Goal: Check status: Check status

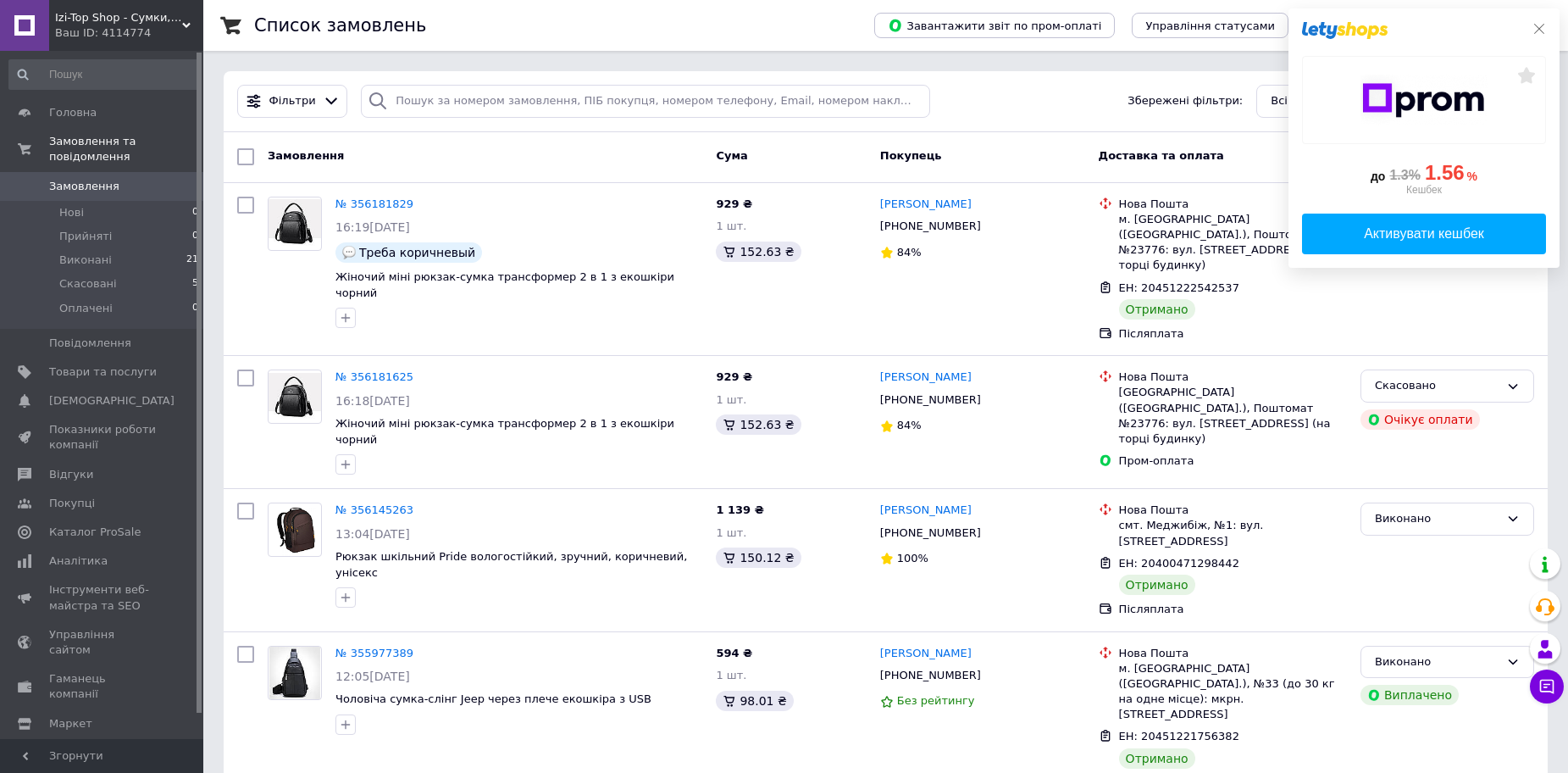
drag, startPoint x: 1537, startPoint y: 29, endPoint x: 1110, endPoint y: 214, distance: 465.4
click at [1537, 30] on icon at bounding box center [1539, 29] width 13 height 13
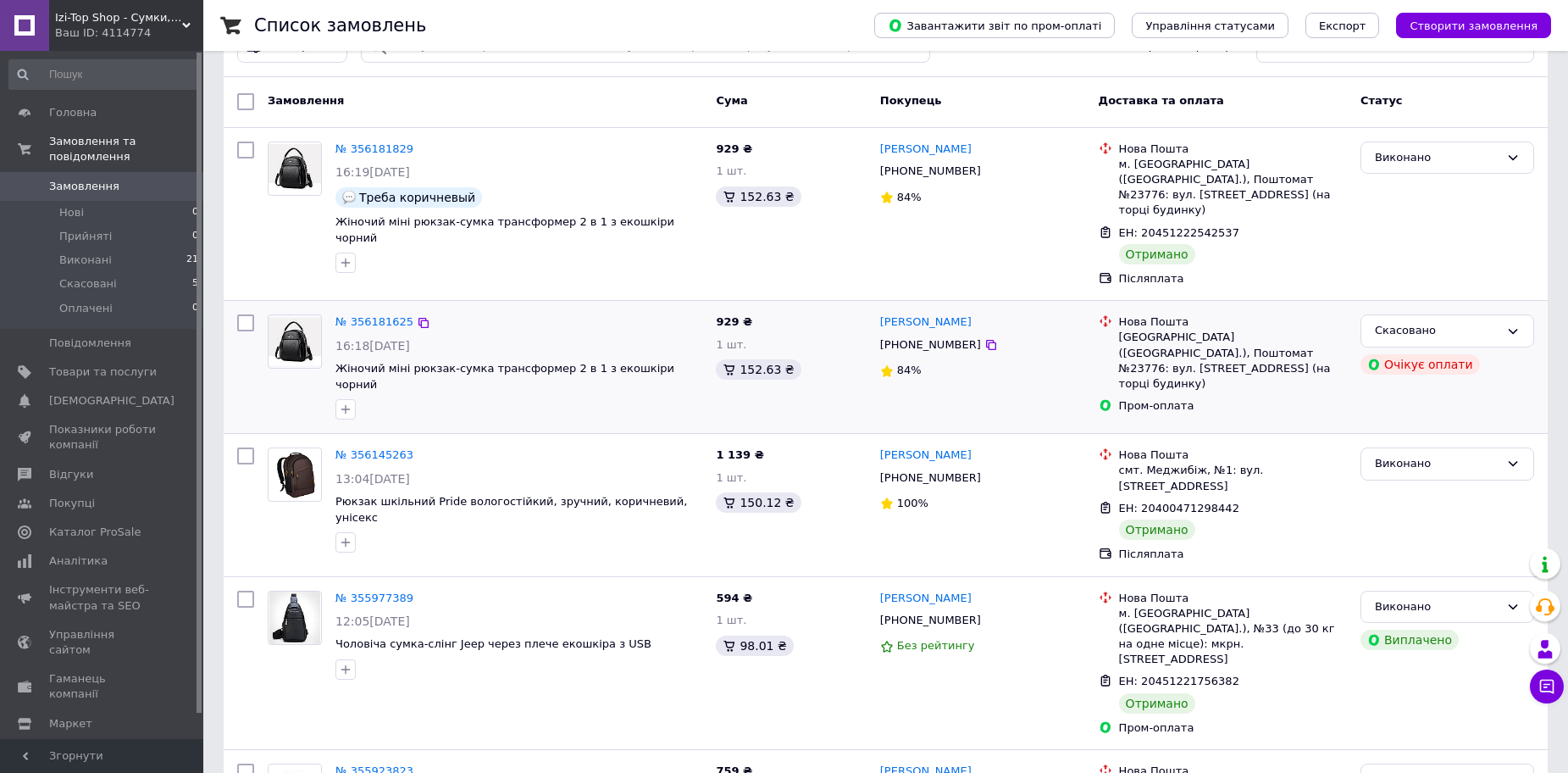
scroll to position [85, 0]
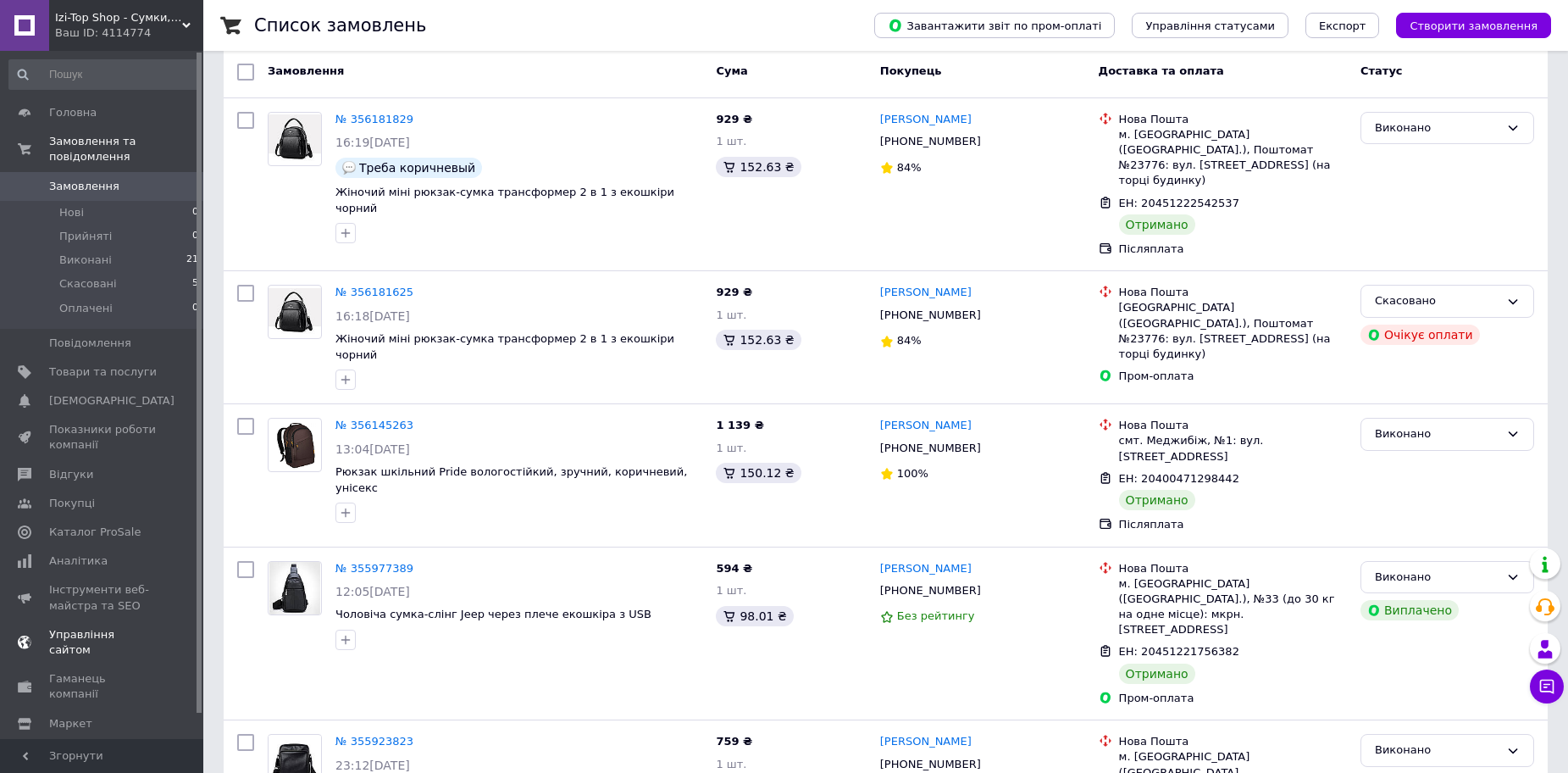
click at [72, 524] on span "Каталог ProSale" at bounding box center [95, 532] width 92 height 15
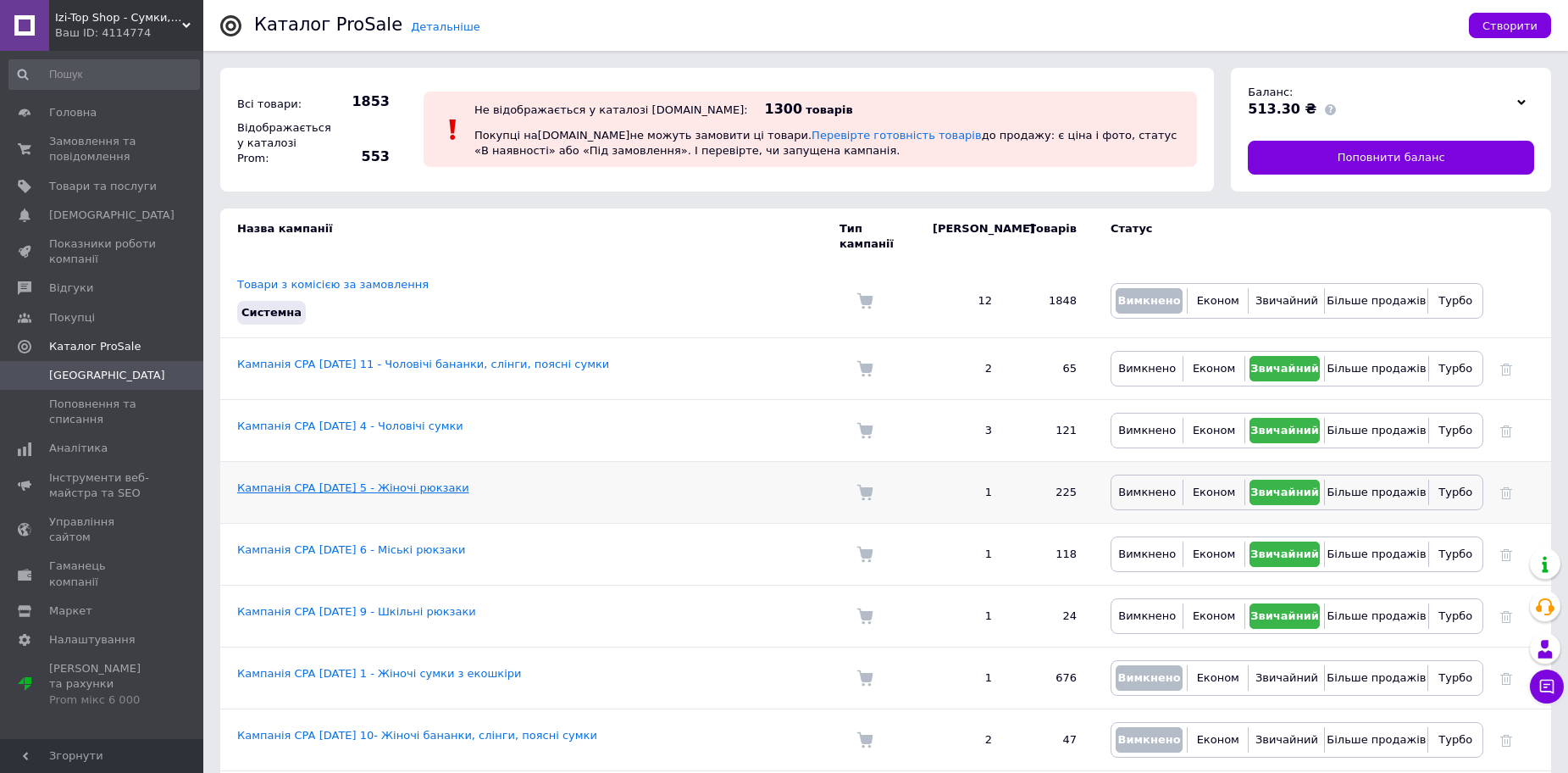
click at [416, 481] on link "Кампанія CPA [DATE] 5 - Жіночі рюкзаки" at bounding box center [354, 487] width 233 height 12
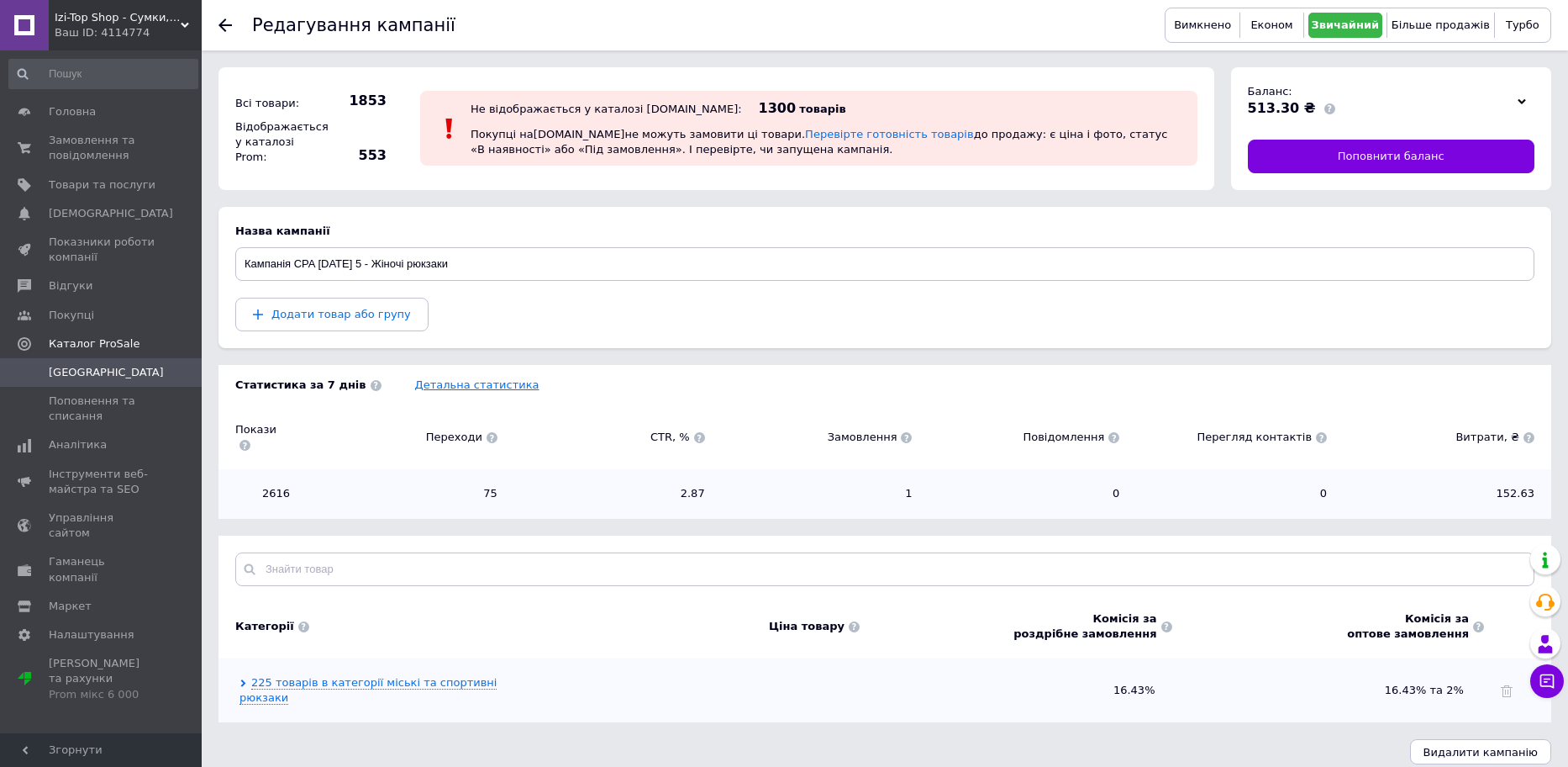
click at [458, 380] on link "Детальна статистика" at bounding box center [477, 384] width 125 height 12
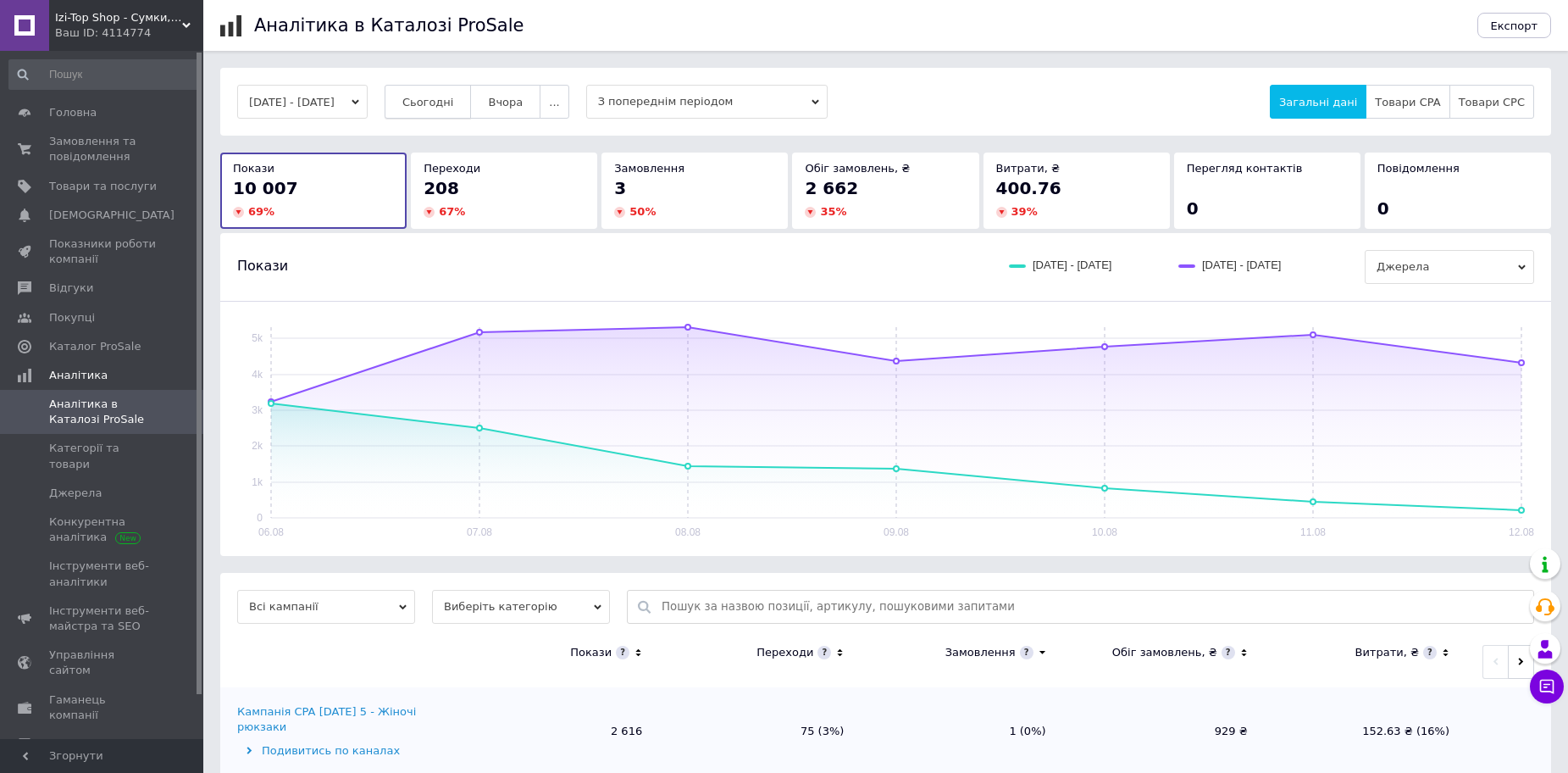
click at [452, 95] on span "Сьогодні" at bounding box center [428, 101] width 51 height 12
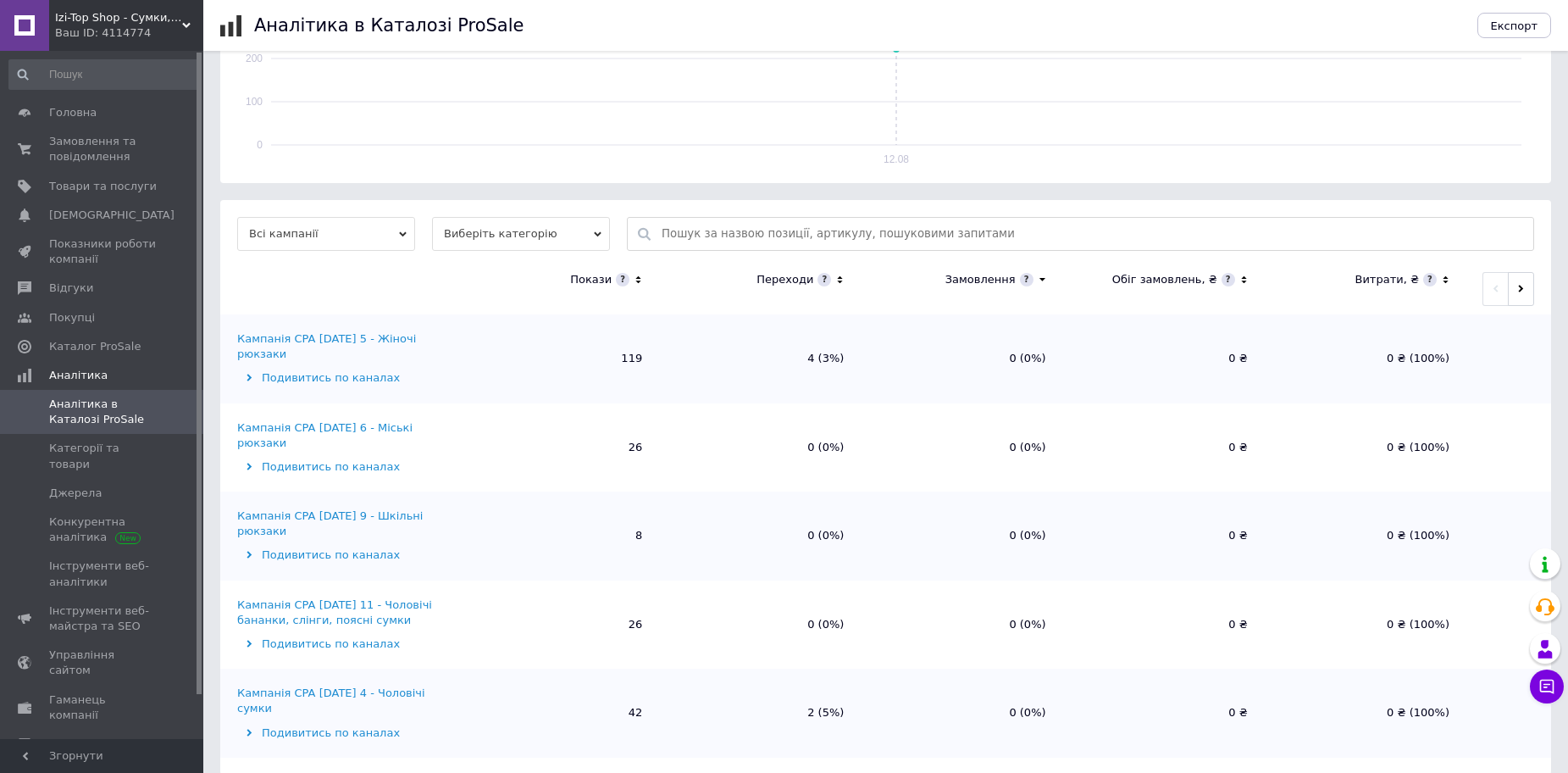
scroll to position [392, 0]
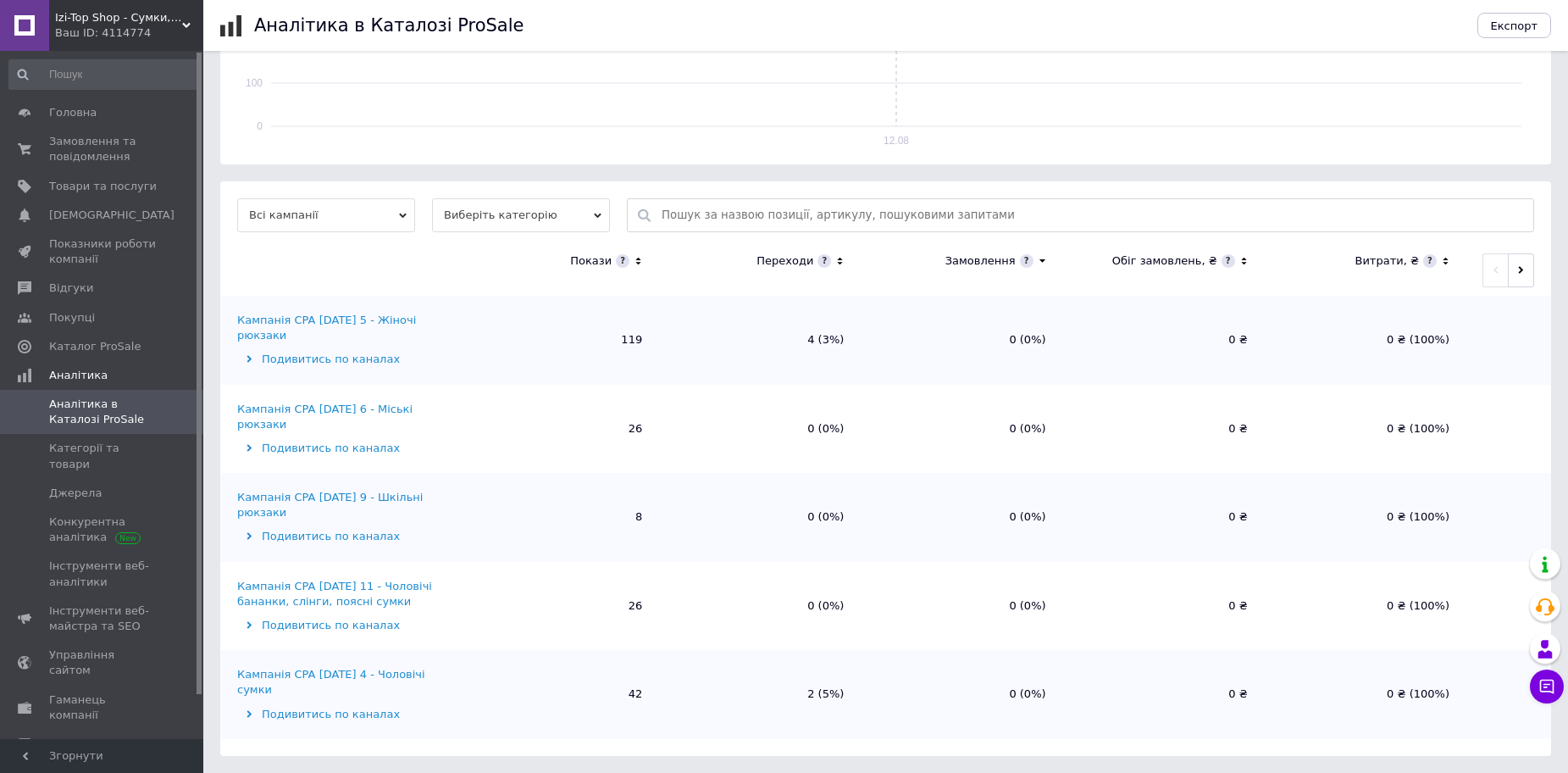
click at [387, 319] on div "Кампанія CPA [DATE] 5 - Жіночі рюкзаки" at bounding box center [345, 328] width 216 height 31
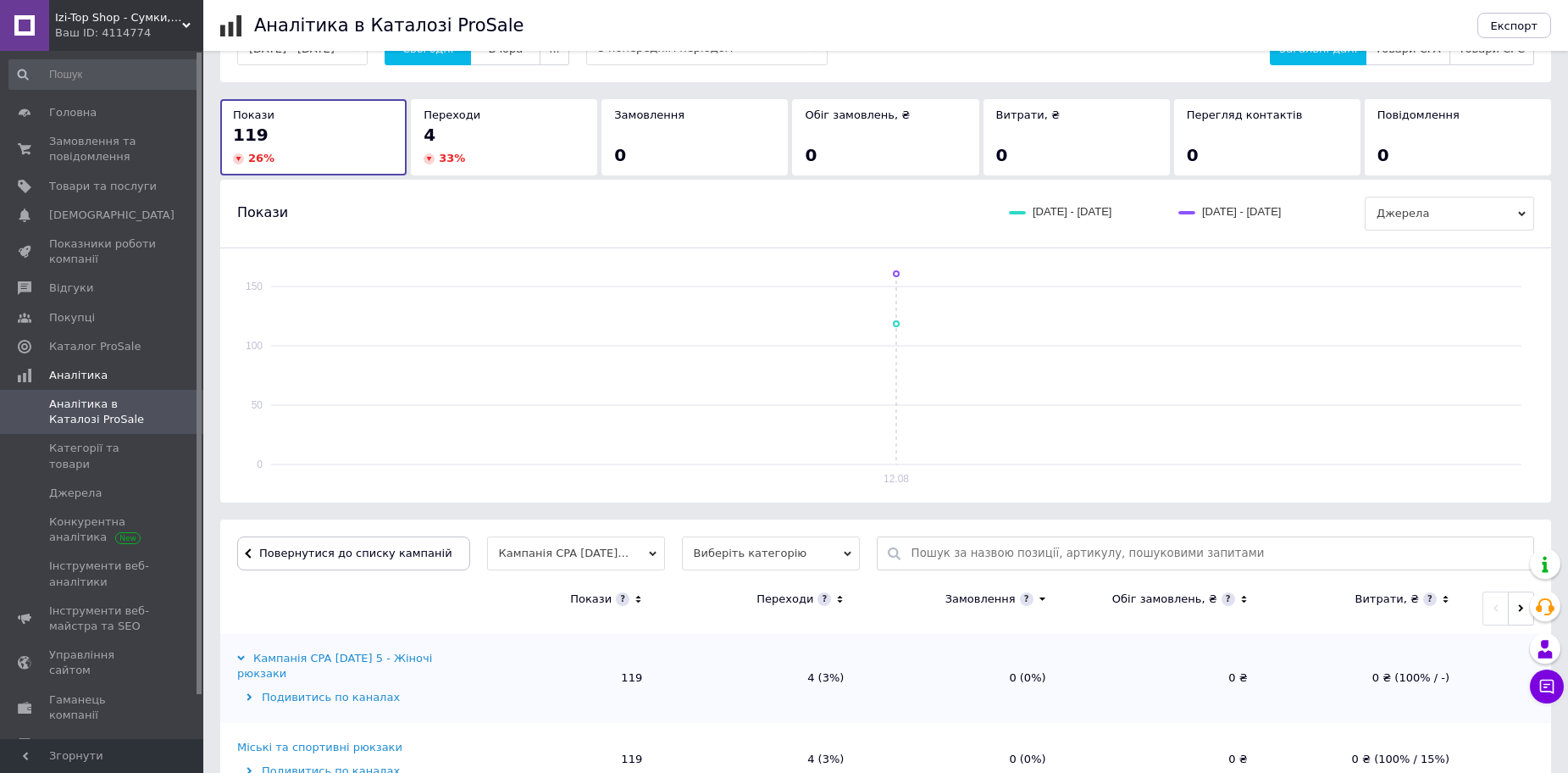
scroll to position [111, 0]
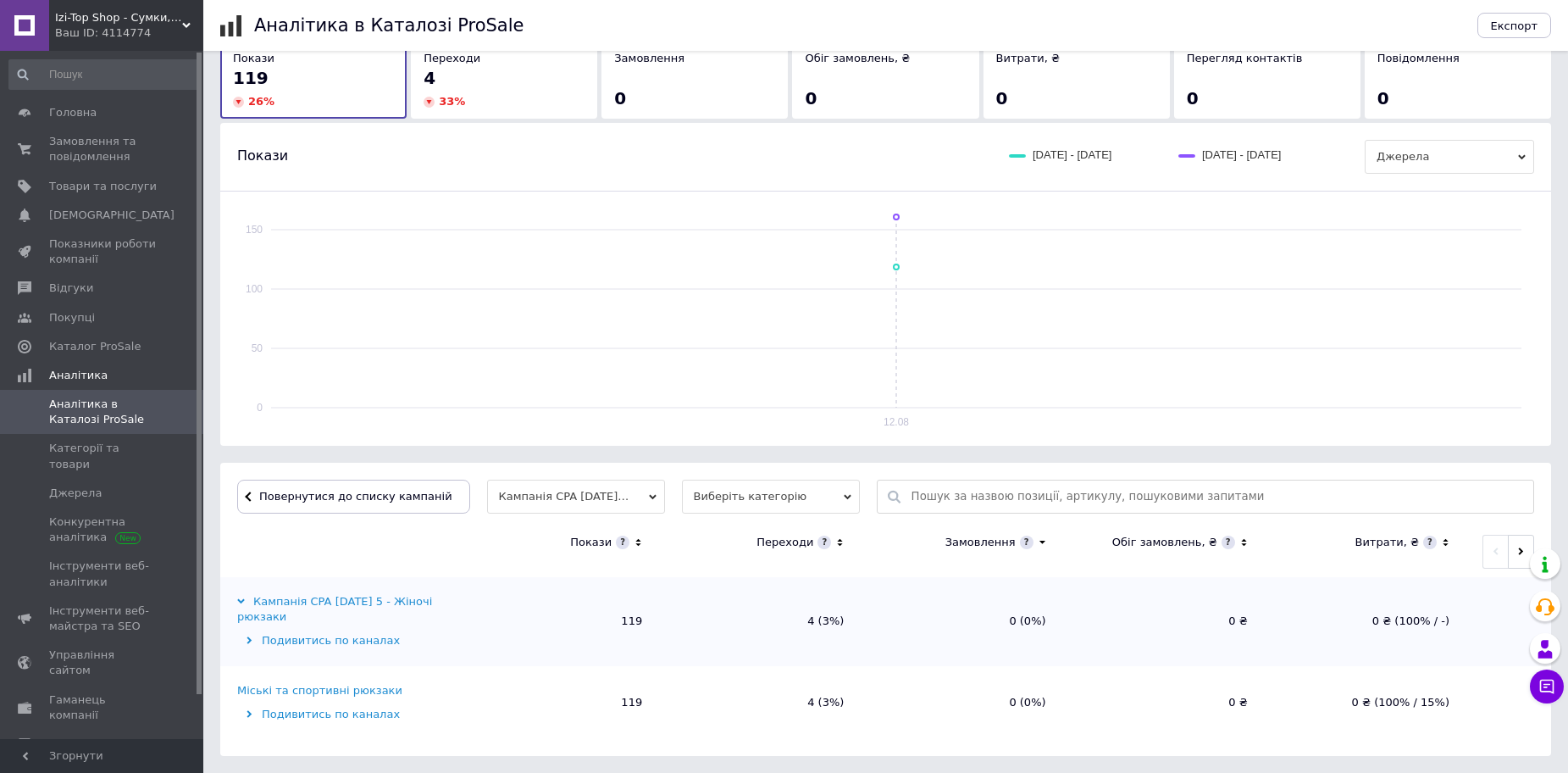
click at [331, 701] on td "Міські та спортивні рюкзаки Подивитись по каналах" at bounding box center [338, 702] width 237 height 72
click at [327, 691] on div "Міські та спортивні рюкзаки" at bounding box center [319, 690] width 165 height 15
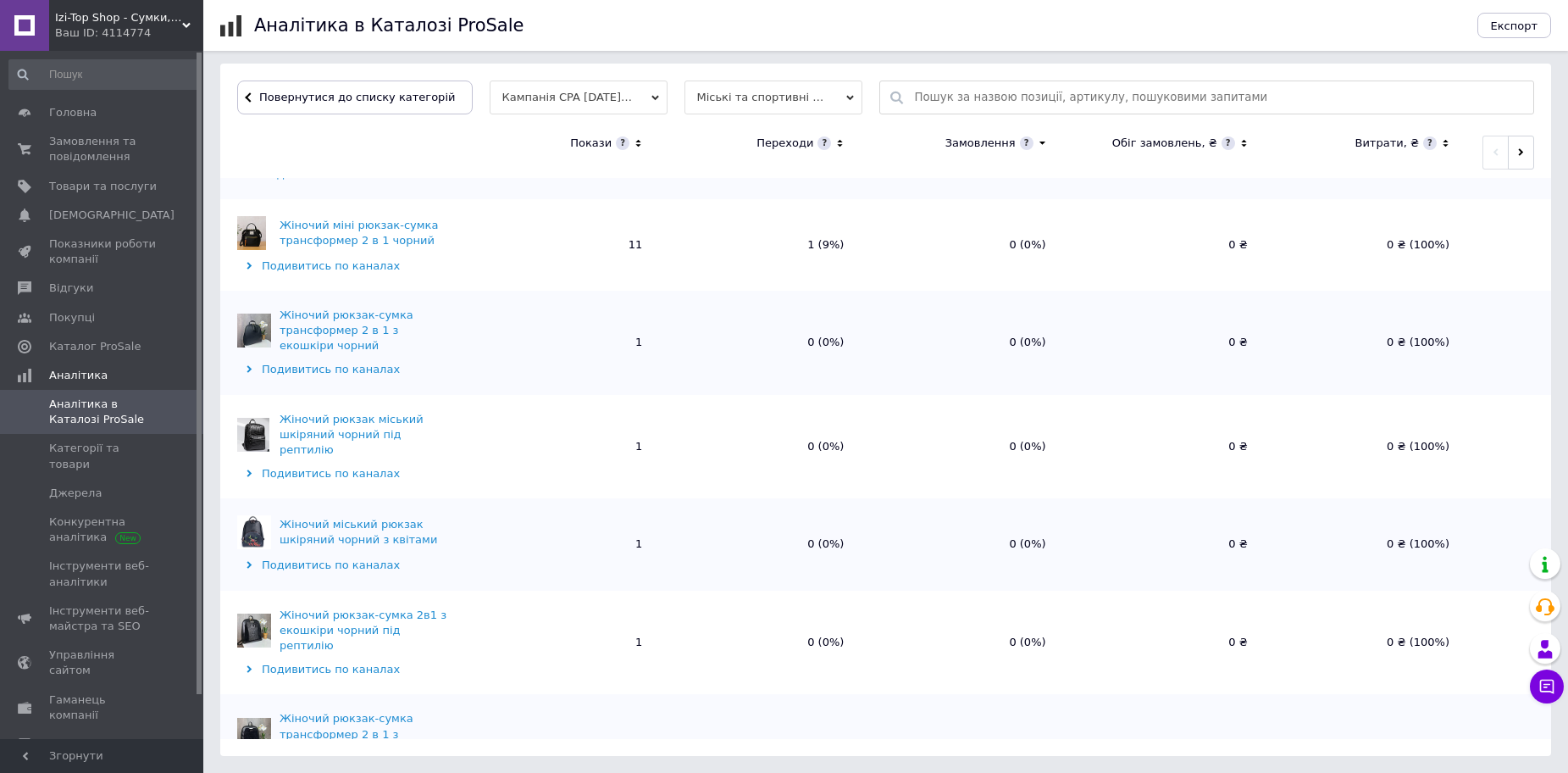
scroll to position [1507, 0]
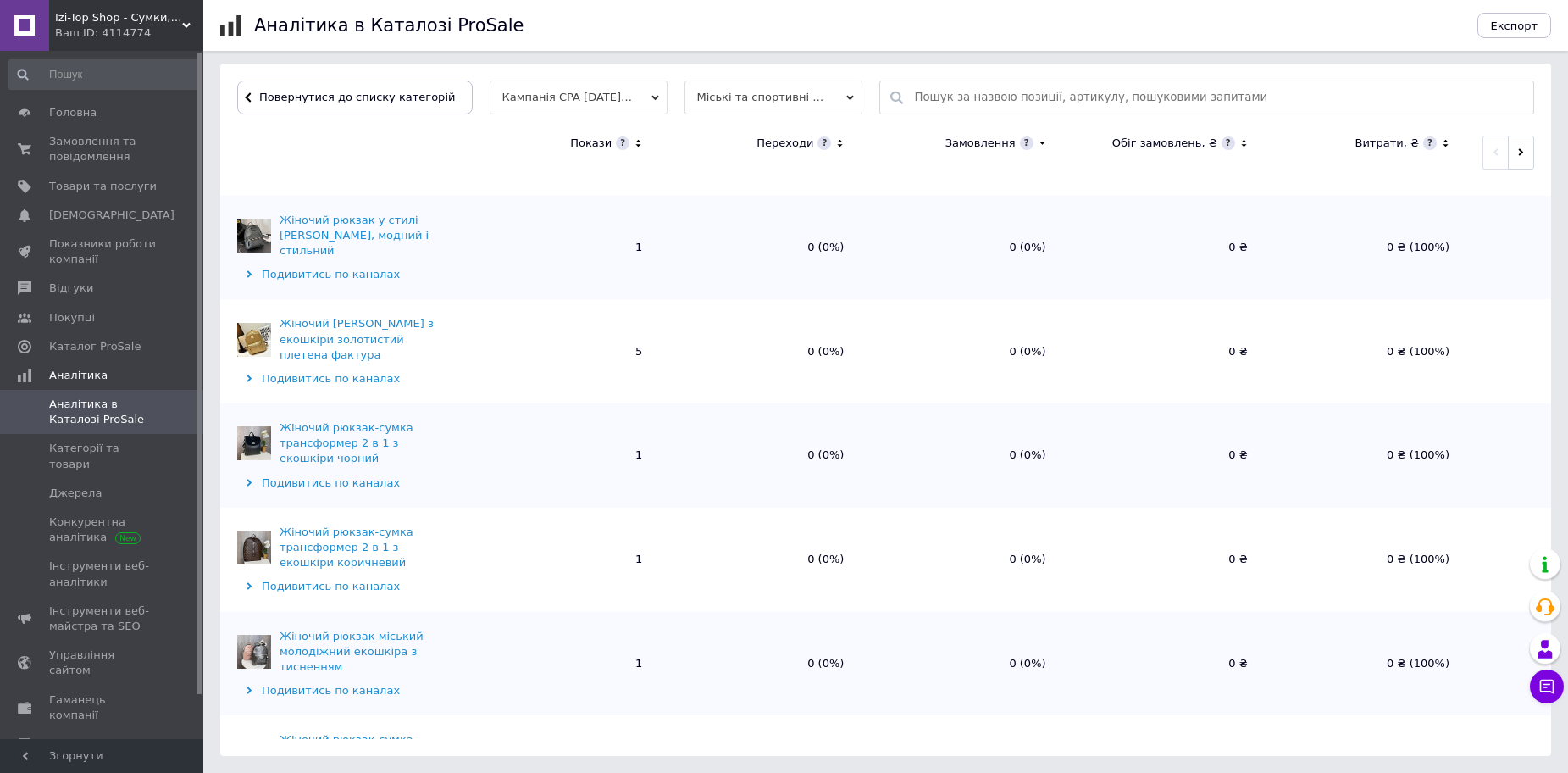
scroll to position [3476, 0]
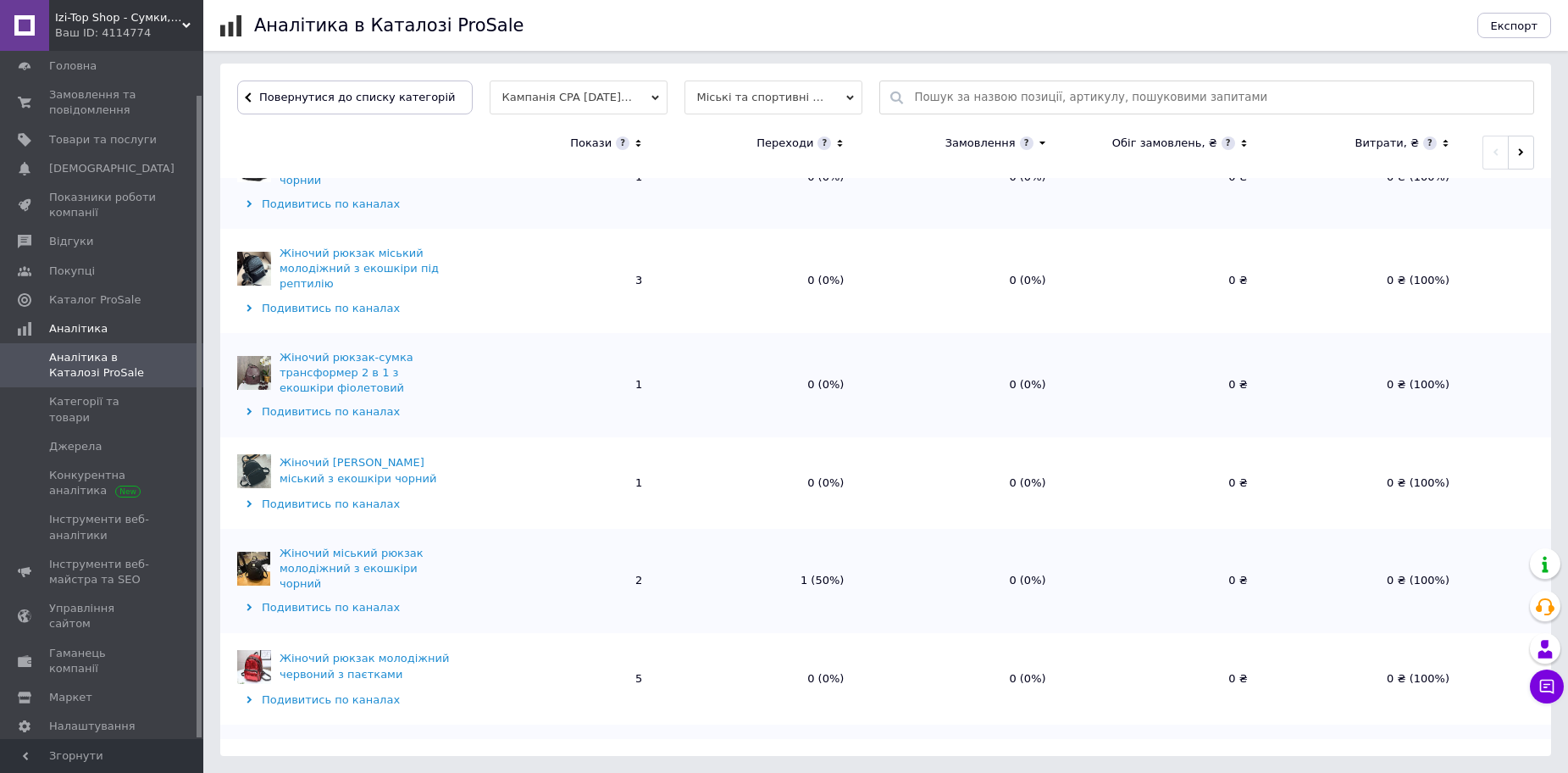
scroll to position [5433, 0]
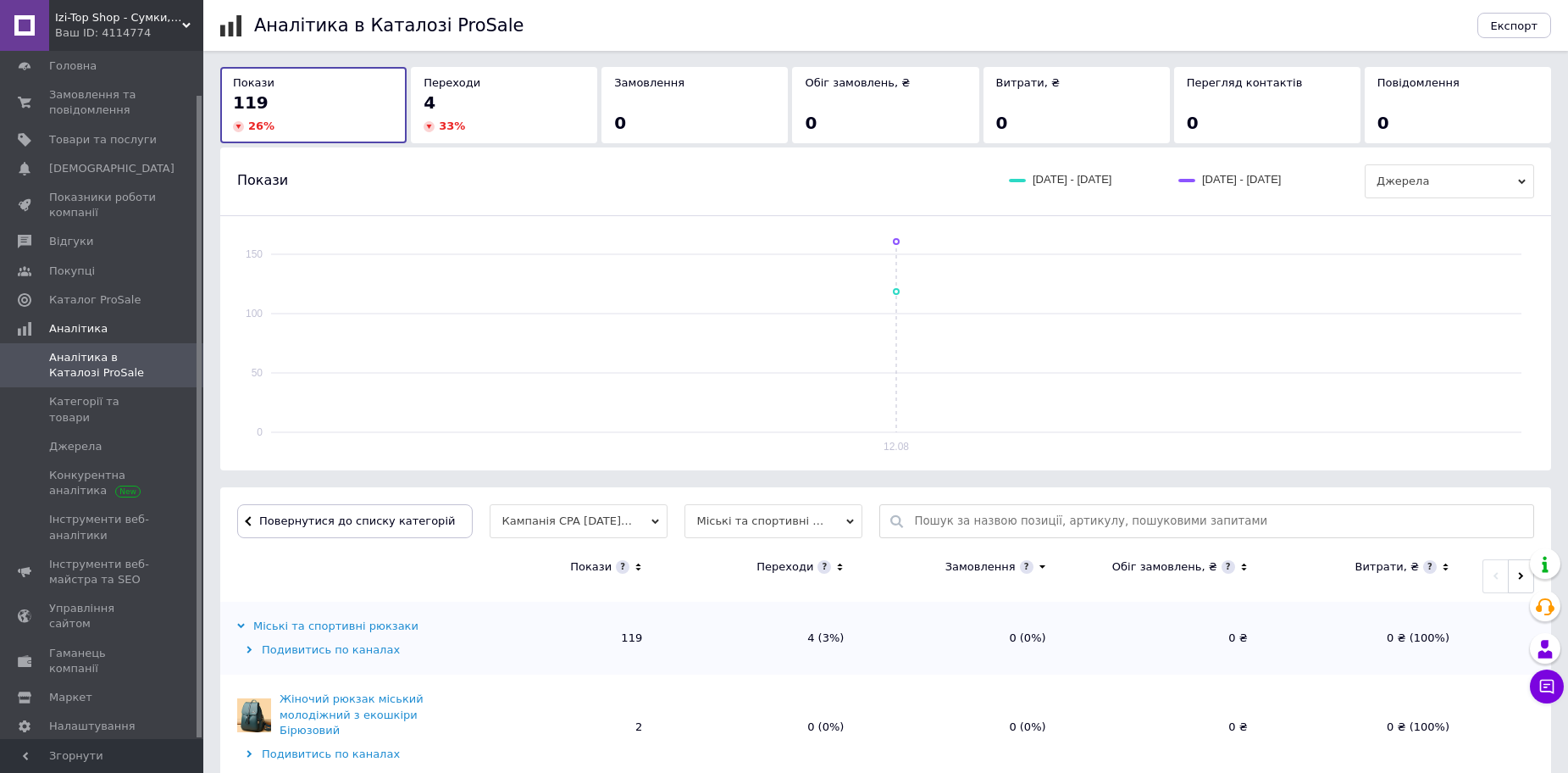
scroll to position [0, 0]
